Goal: Check status: Check status

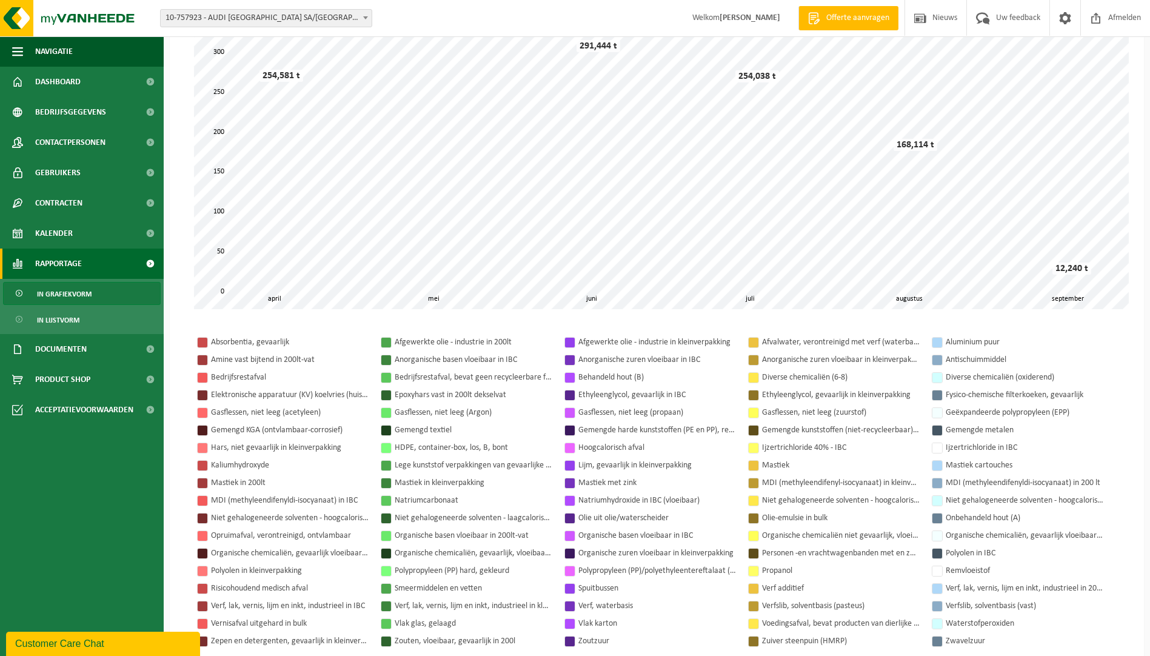
click at [42, 266] on span "Rapportage" at bounding box center [58, 263] width 47 height 30
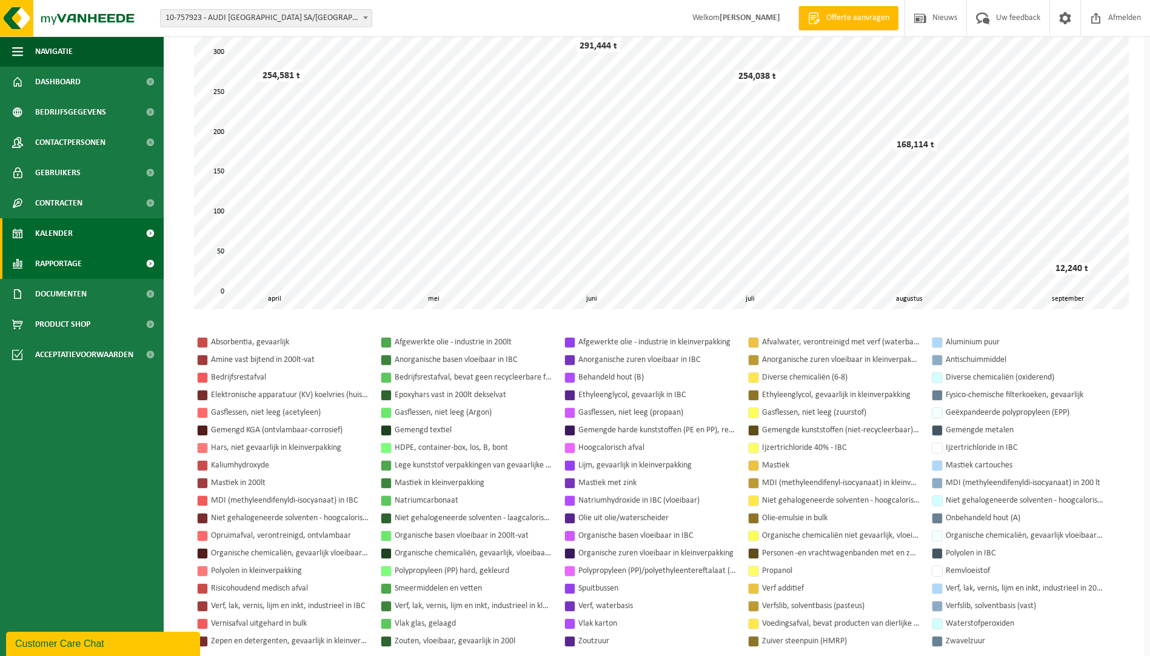
click at [51, 243] on span "Kalender" at bounding box center [54, 233] width 38 height 30
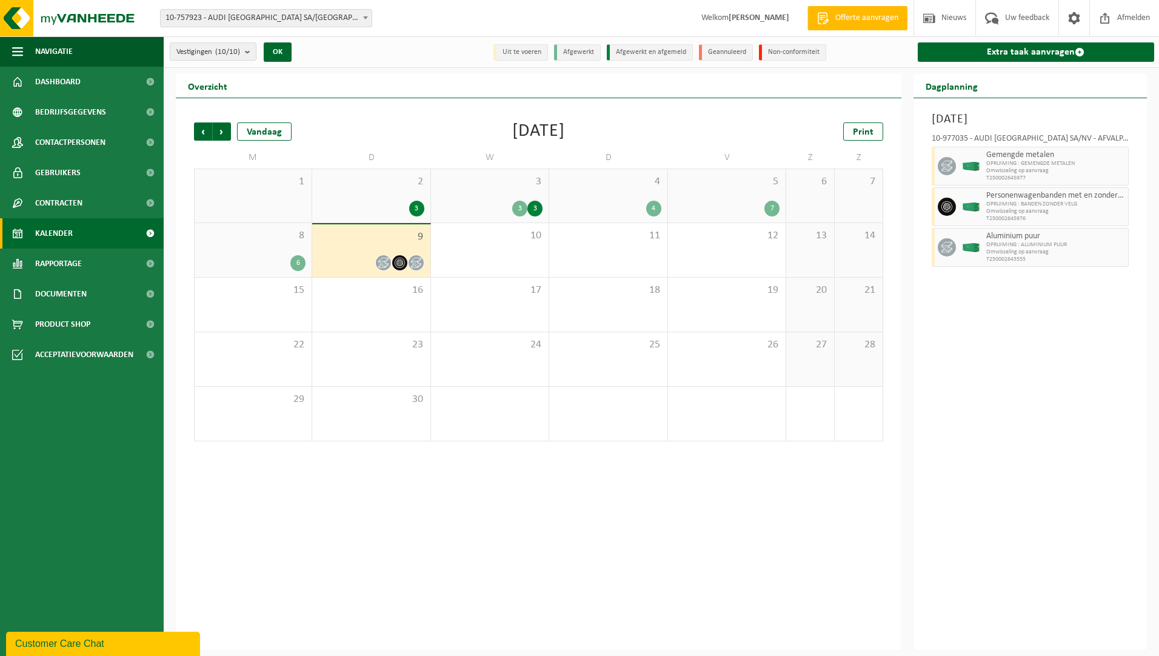
click at [362, 236] on span "9" at bounding box center [370, 236] width 105 height 13
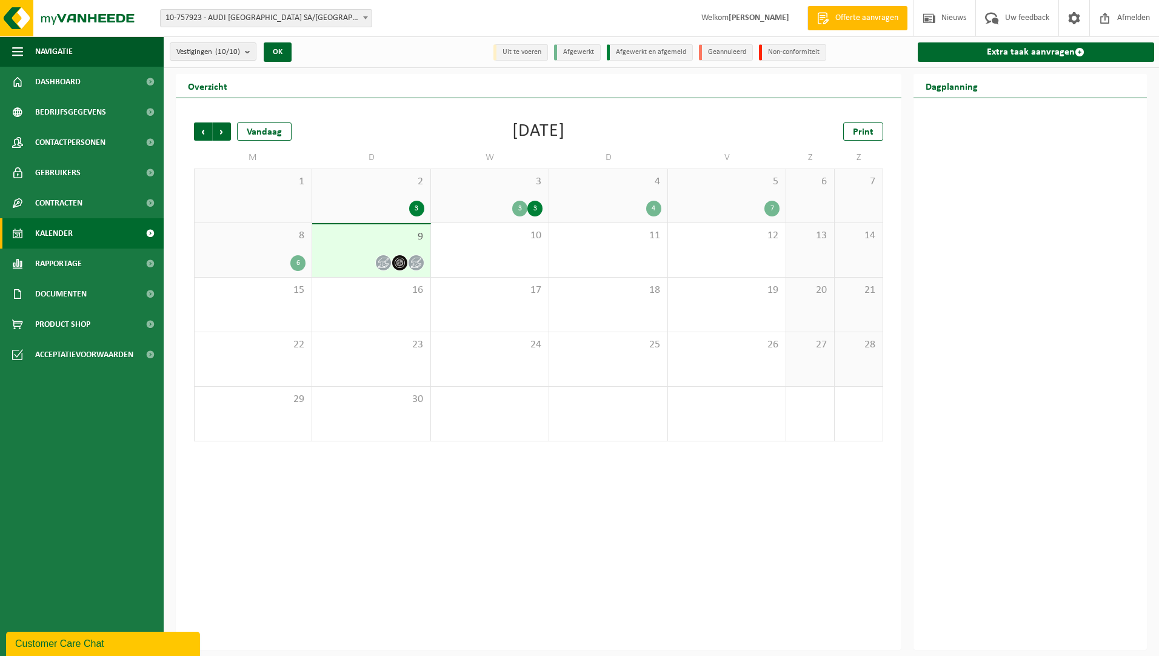
click at [238, 255] on div "6" at bounding box center [253, 263] width 105 height 16
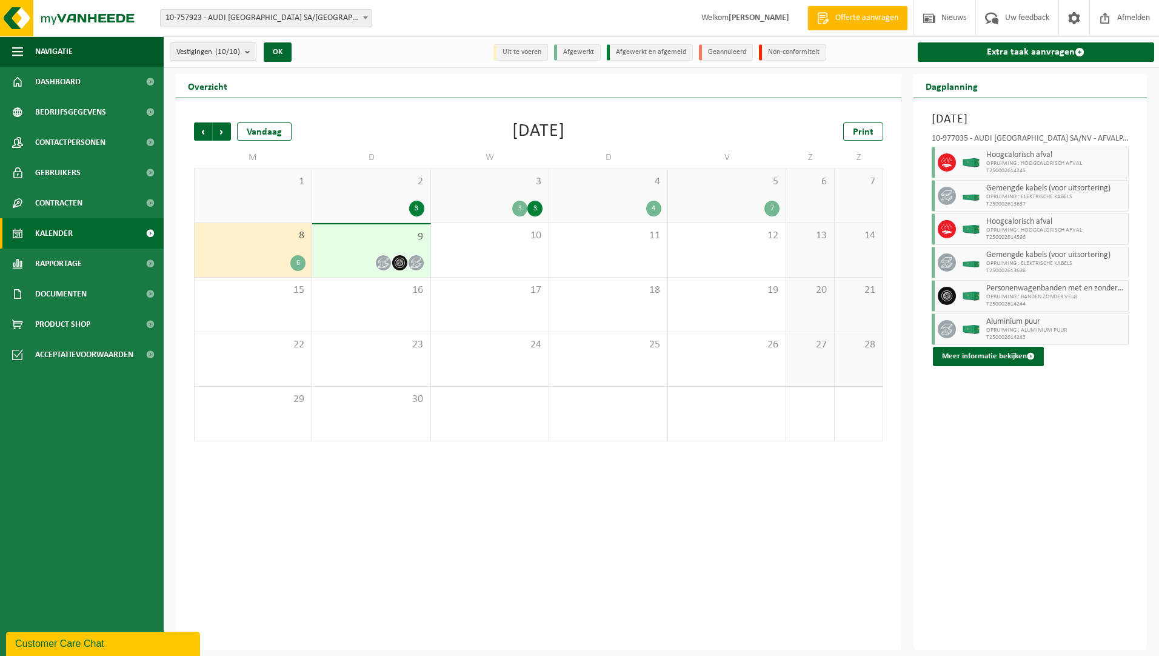
click at [334, 237] on span "9" at bounding box center [370, 236] width 105 height 13
